Goal: Task Accomplishment & Management: Manage account settings

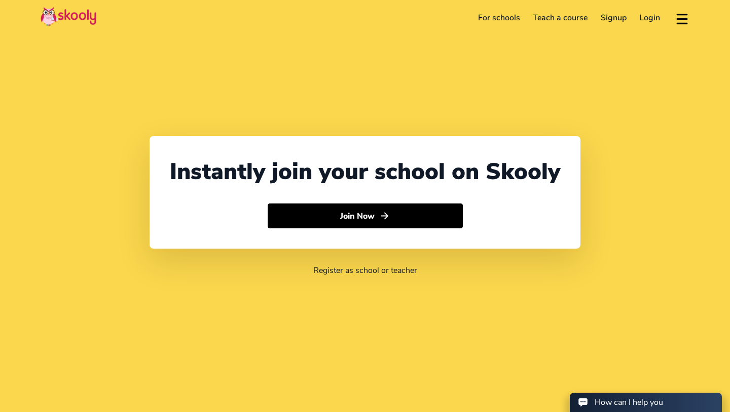
select select "65"
select select "[GEOGRAPHIC_DATA]"
select select "[GEOGRAPHIC_DATA]/[GEOGRAPHIC_DATA]"
click at [645, 16] on link "Login" at bounding box center [650, 18] width 34 height 16
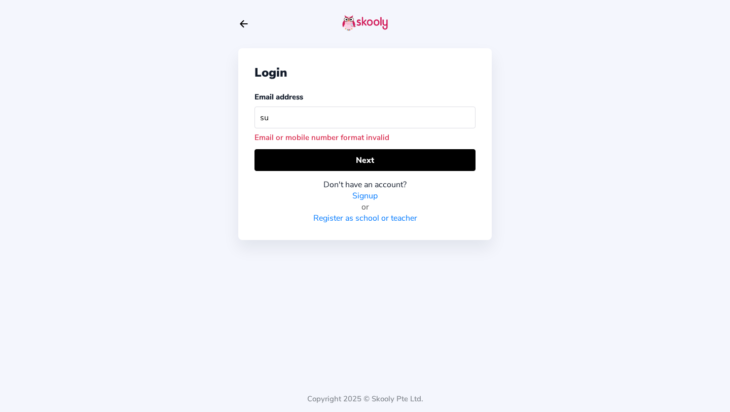
type input "[PERSON_NAME][EMAIL_ADDRESS][DOMAIN_NAME]"
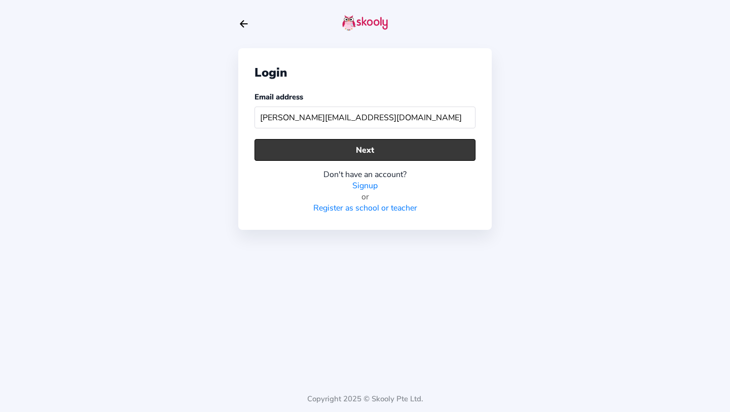
click at [389, 157] on button "Next" at bounding box center [364, 150] width 221 height 22
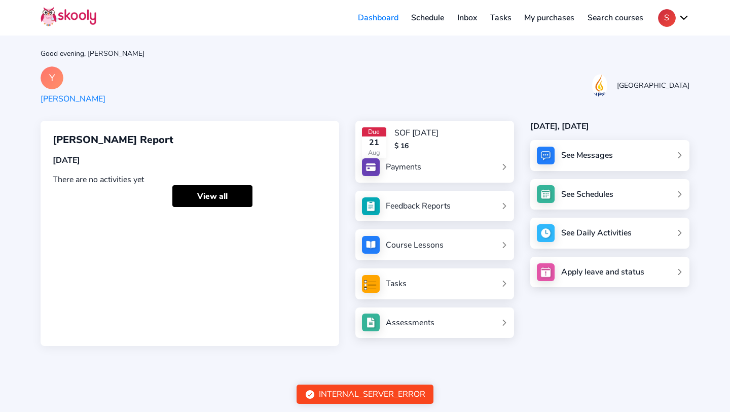
click at [436, 166] on link "Payments" at bounding box center [435, 167] width 146 height 18
